Goal: Information Seeking & Learning: Learn about a topic

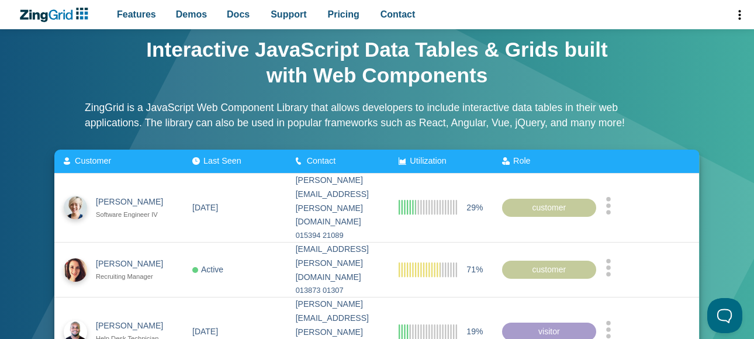
scroll to position [58, 0]
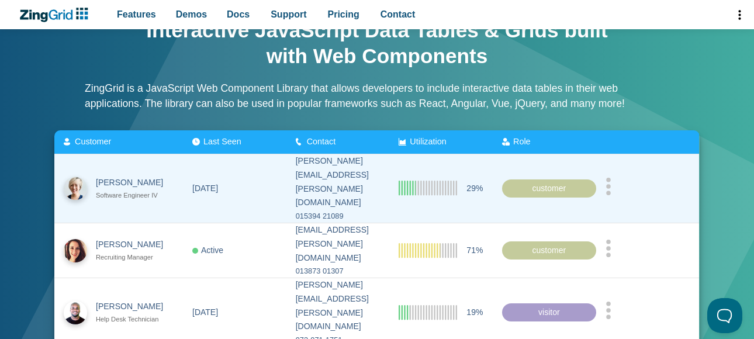
click at [614, 182] on zg-cell "App Content" at bounding box center [647, 188] width 103 height 68
click at [611, 181] on icon "App Content" at bounding box center [609, 186] width 6 height 18
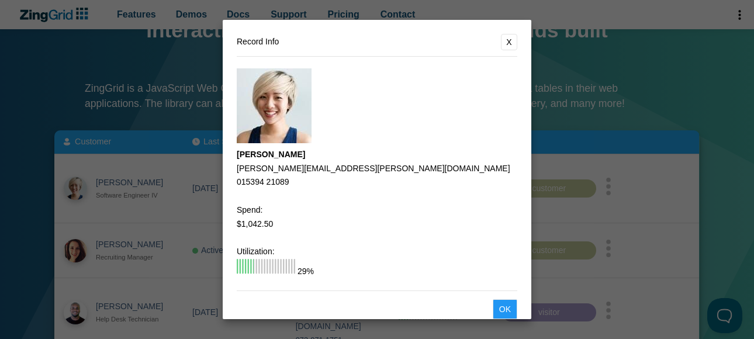
click at [503, 46] on button "X" at bounding box center [509, 42] width 16 height 16
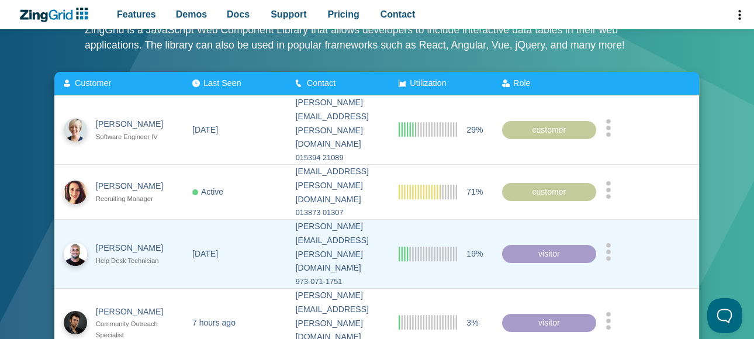
scroll to position [234, 0]
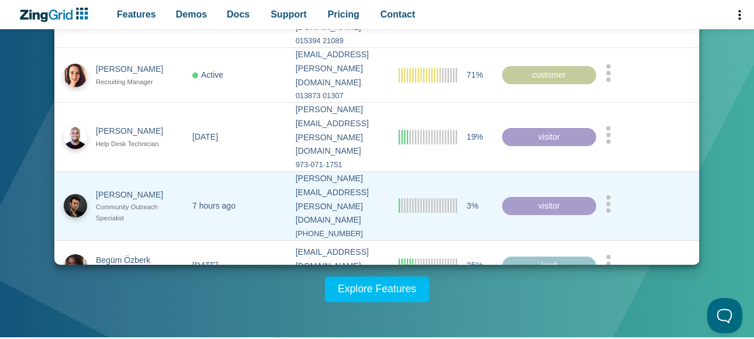
click at [611, 208] on circle "App Content" at bounding box center [608, 210] width 5 height 5
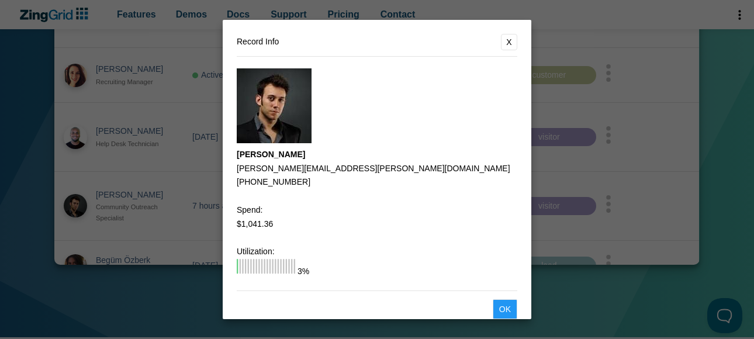
click at [634, 148] on dialog "Record Info X [PERSON_NAME] [PERSON_NAME][EMAIL_ADDRESS][PERSON_NAME][DOMAIN_NA…" at bounding box center [377, 169] width 754 height 339
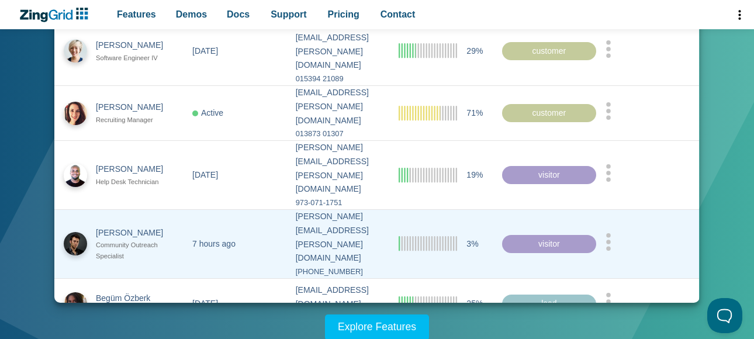
scroll to position [175, 0]
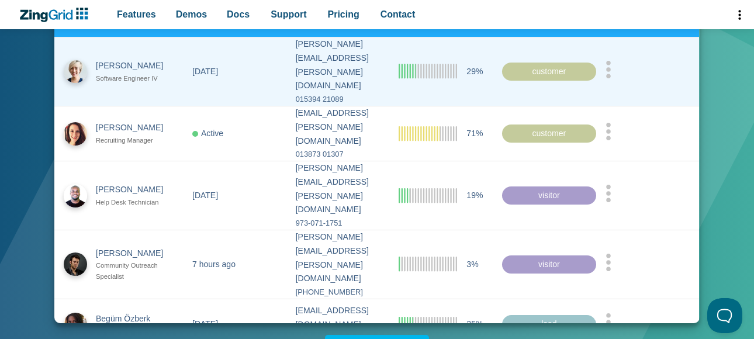
click at [628, 67] on div "App Content" at bounding box center [648, 71] width 85 height 22
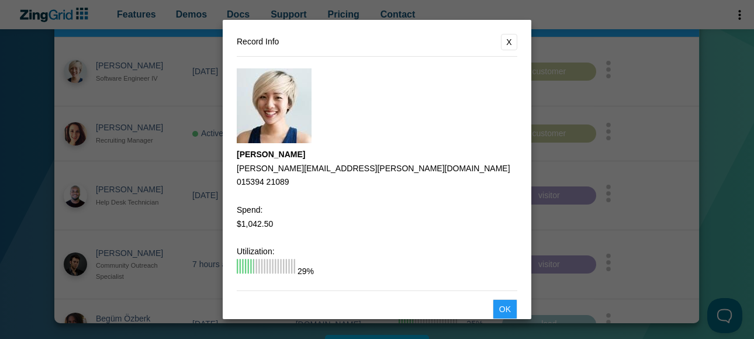
click at [666, 77] on dialog "Record Info X [PERSON_NAME] [PERSON_NAME][EMAIL_ADDRESS][PERSON_NAME][DOMAIN_NA…" at bounding box center [377, 169] width 754 height 339
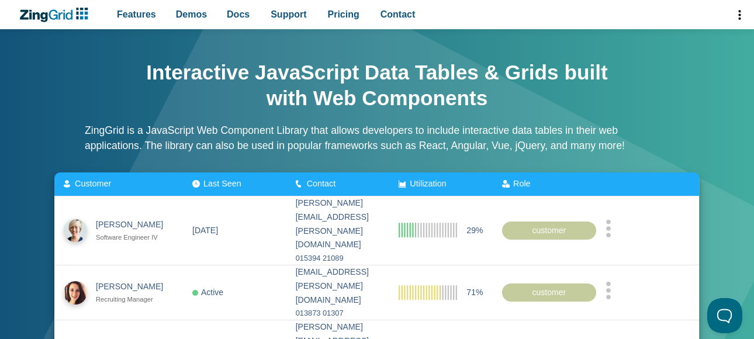
scroll to position [0, 0]
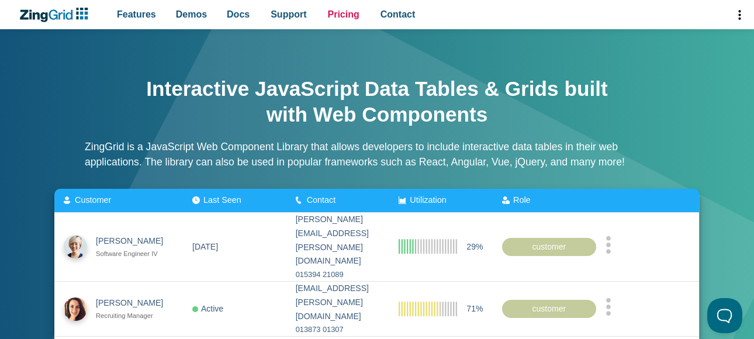
click at [323, 22] on link "Pricing" at bounding box center [343, 14] width 41 height 29
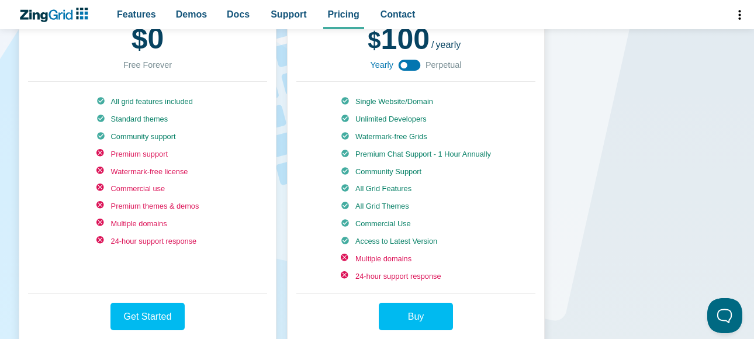
scroll to position [234, 0]
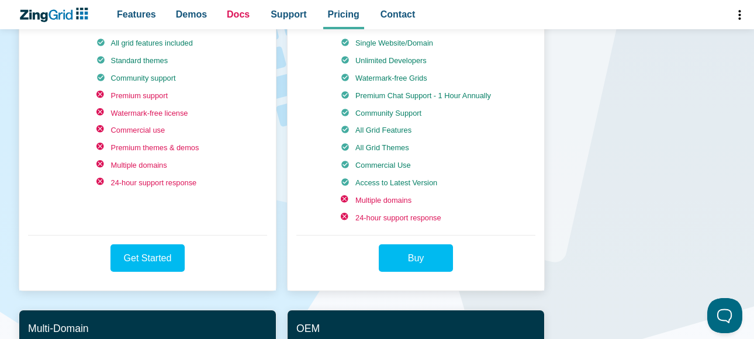
click at [245, 25] on link "Docs" at bounding box center [238, 14] width 32 height 29
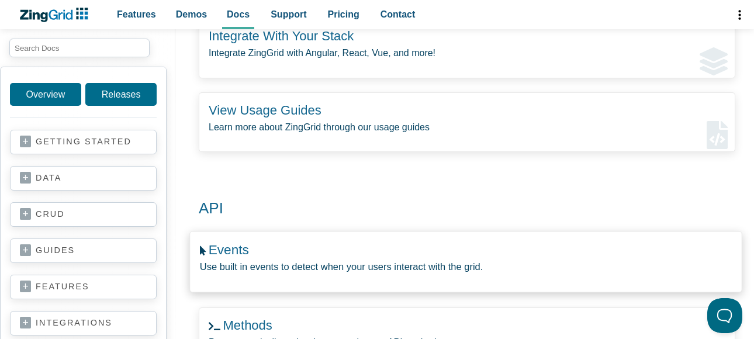
scroll to position [409, 0]
